Goal: Task Accomplishment & Management: Manage account settings

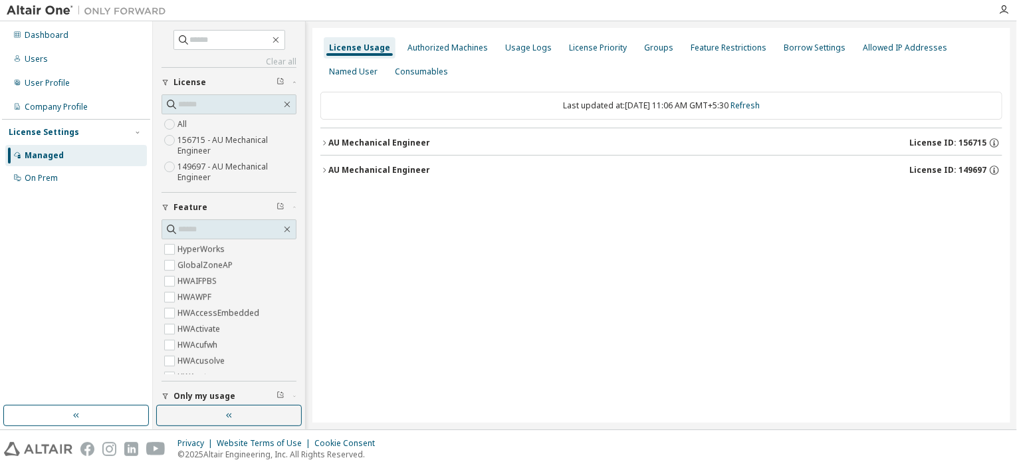
click at [322, 144] on icon "button" at bounding box center [324, 143] width 8 height 8
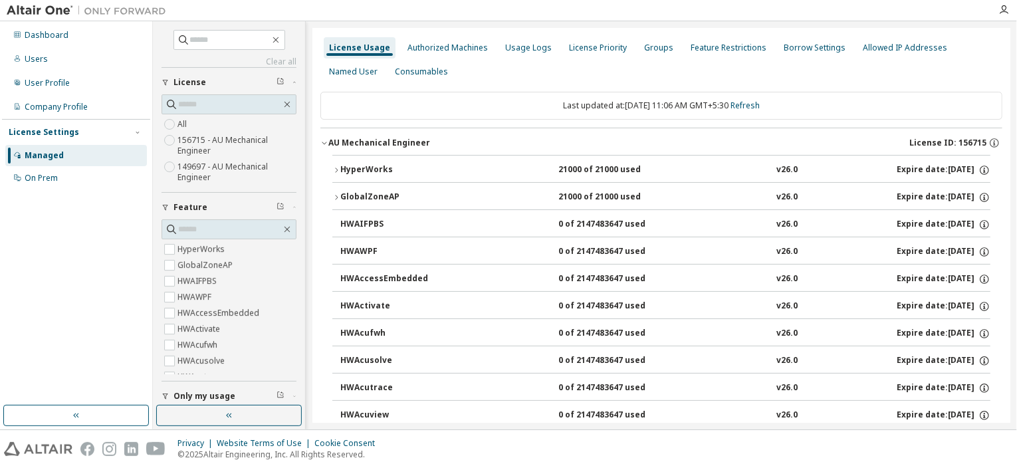
click at [322, 143] on icon "button" at bounding box center [324, 143] width 8 height 8
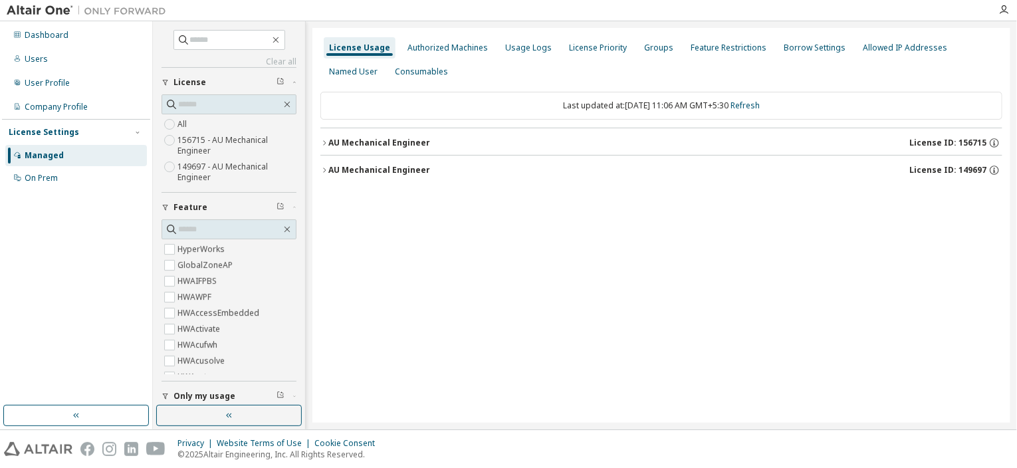
click at [322, 170] on icon "button" at bounding box center [324, 170] width 8 height 8
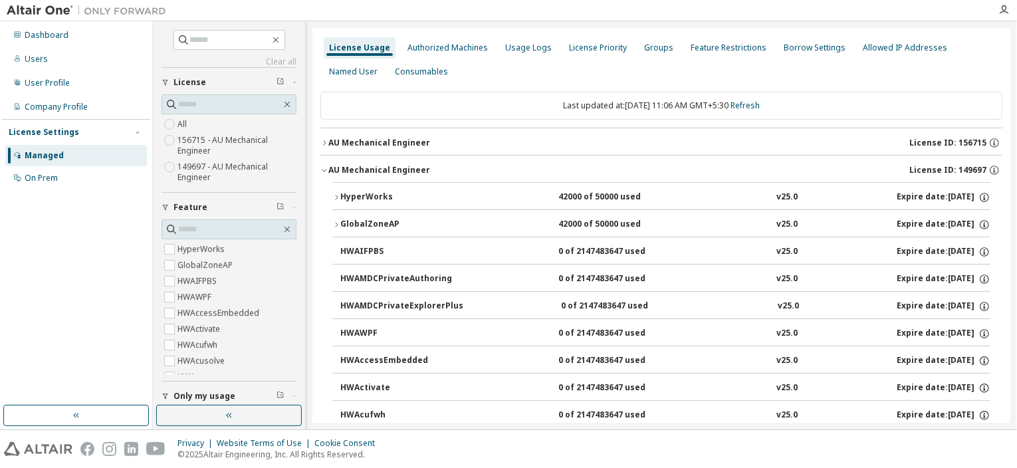
click at [324, 144] on icon "button" at bounding box center [324, 142] width 3 height 5
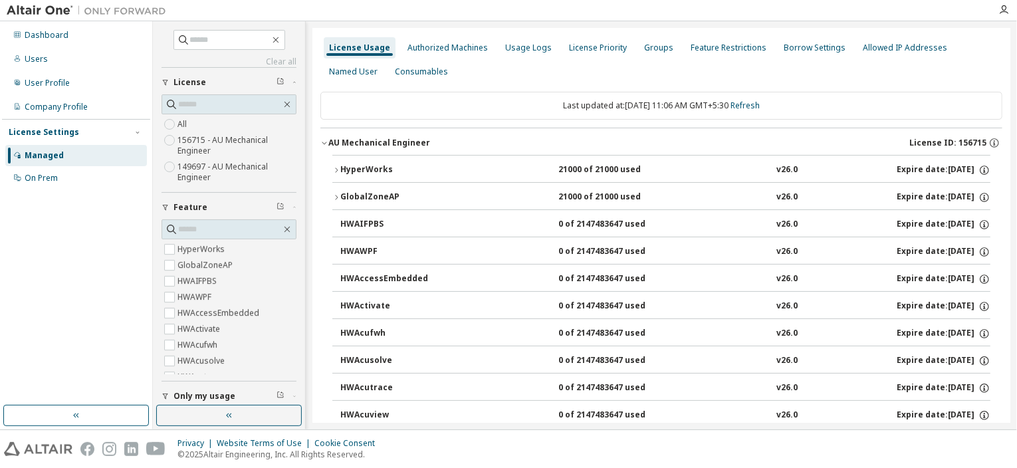
click at [334, 170] on icon "button" at bounding box center [336, 170] width 8 height 8
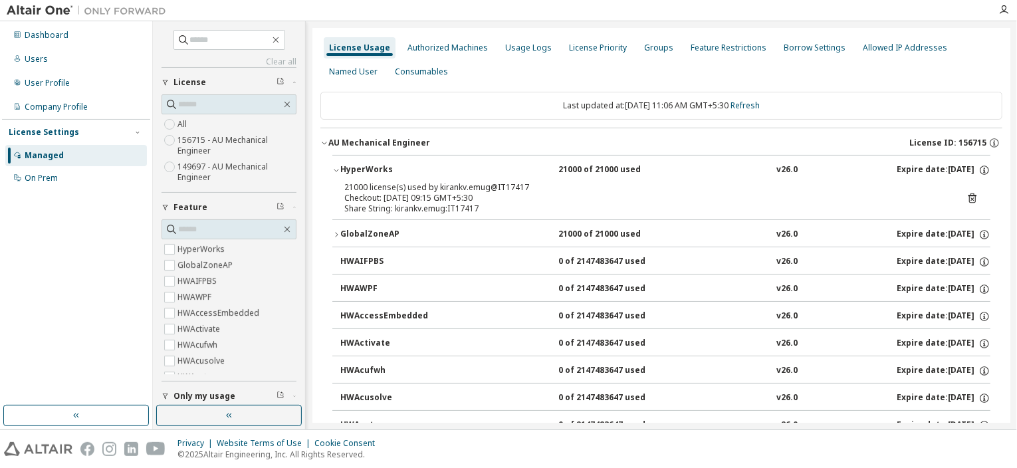
click at [324, 143] on icon "button" at bounding box center [324, 143] width 8 height 8
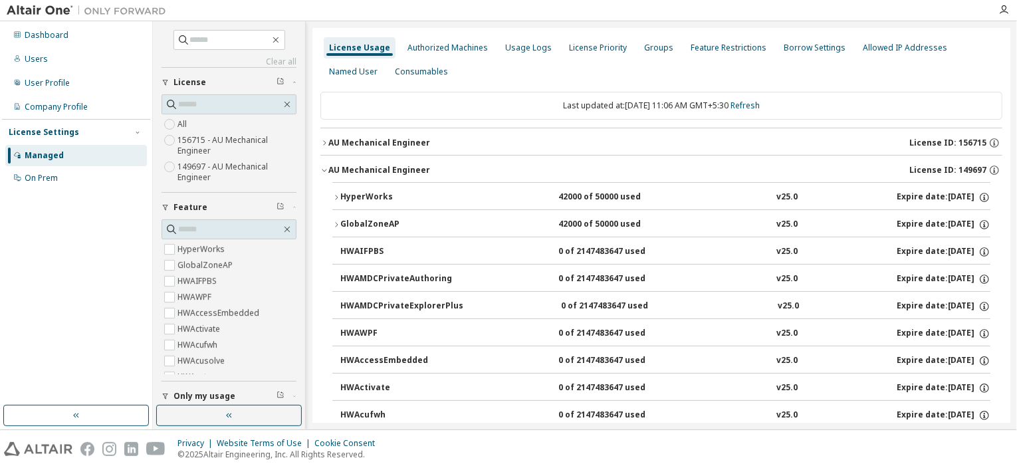
click at [335, 197] on icon "button" at bounding box center [336, 197] width 8 height 8
